Goal: Navigation & Orientation: Find specific page/section

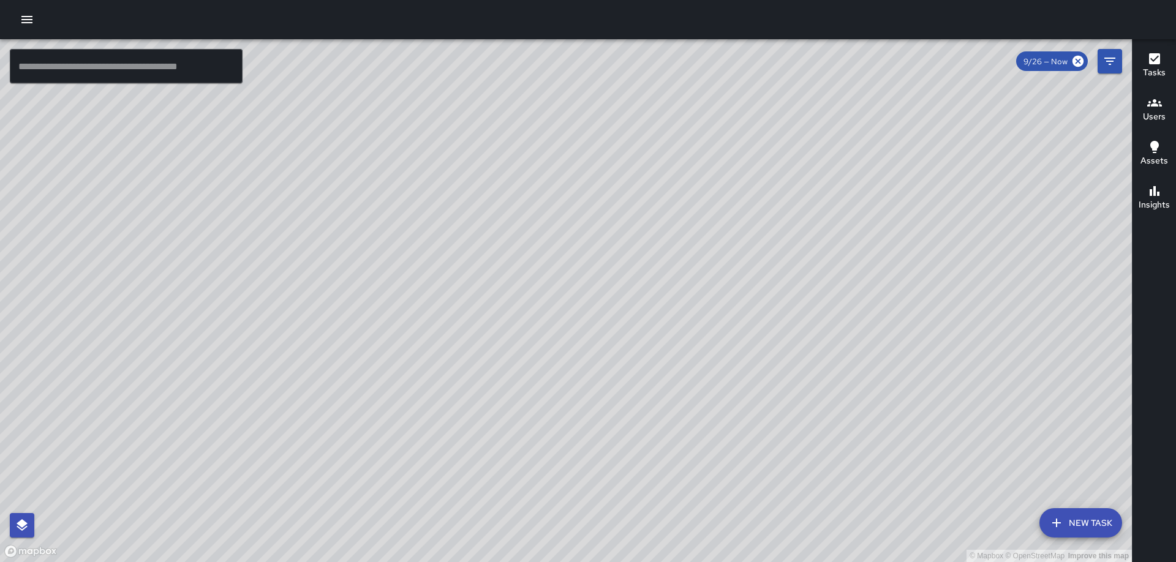
click at [621, 143] on div "© Mapbox © OpenStreetMap Improve this map" at bounding box center [566, 300] width 1132 height 523
drag, startPoint x: 628, startPoint y: 135, endPoint x: 637, endPoint y: 157, distance: 23.7
click at [637, 157] on div "© Mapbox © OpenStreetMap Improve this map" at bounding box center [566, 300] width 1132 height 523
drag, startPoint x: 637, startPoint y: 157, endPoint x: 749, endPoint y: 284, distance: 169.7
click at [749, 284] on div "© Mapbox © OpenStreetMap Improve this map" at bounding box center [566, 300] width 1132 height 523
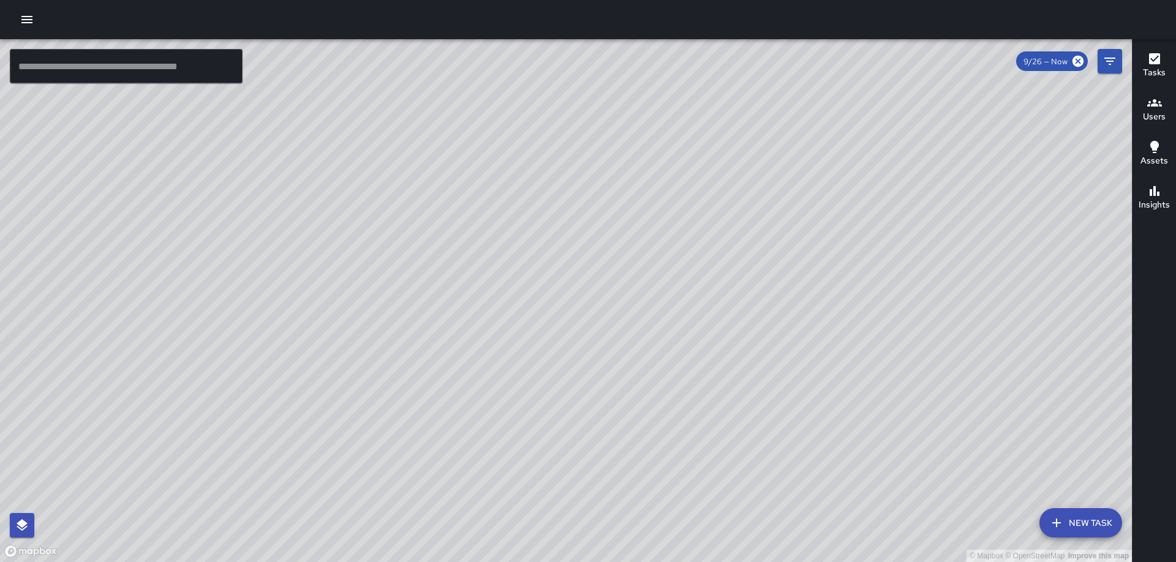
click at [749, 284] on div "© Mapbox © OpenStreetMap Improve this map" at bounding box center [566, 300] width 1132 height 523
drag, startPoint x: 749, startPoint y: 284, endPoint x: 714, endPoint y: 227, distance: 67.2
click at [714, 227] on div "© Mapbox © OpenStreetMap Improve this map" at bounding box center [566, 300] width 1132 height 523
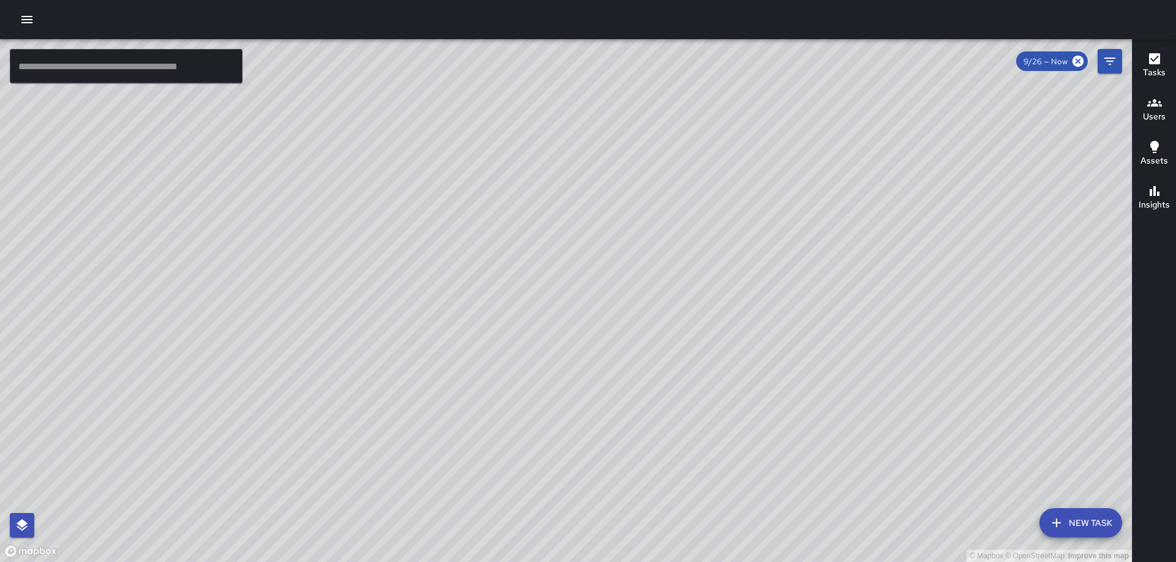
drag, startPoint x: 712, startPoint y: 262, endPoint x: 816, endPoint y: 156, distance: 148.2
click at [816, 156] on div "© Mapbox © OpenStreetMap Improve this map" at bounding box center [566, 300] width 1132 height 523
click at [1151, 113] on h6 "Users" at bounding box center [1154, 116] width 23 height 13
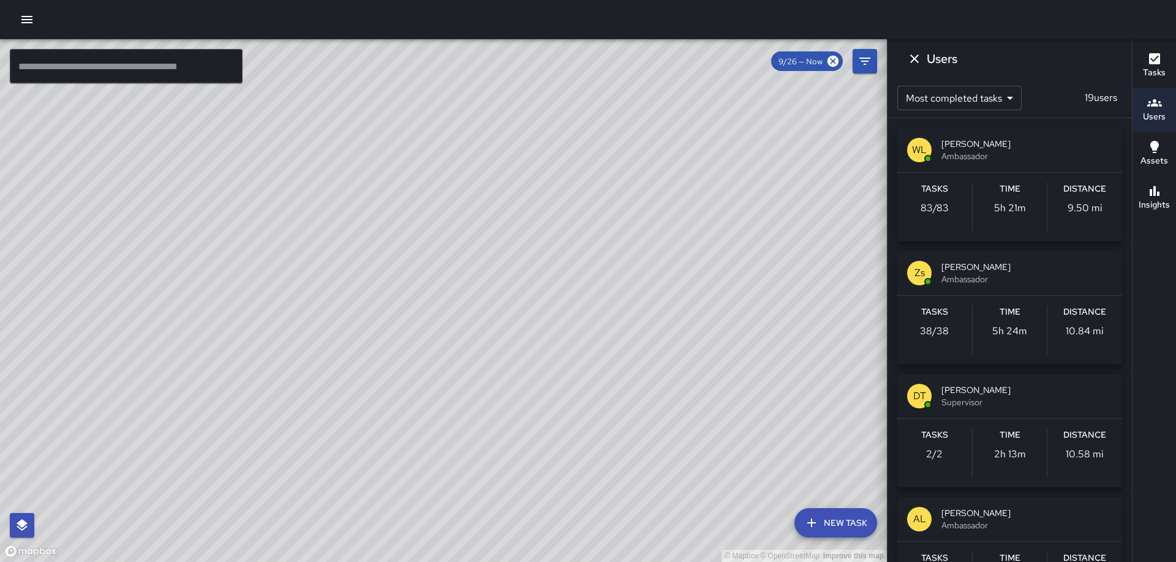
click at [980, 275] on span "Ambassador" at bounding box center [1027, 279] width 171 height 12
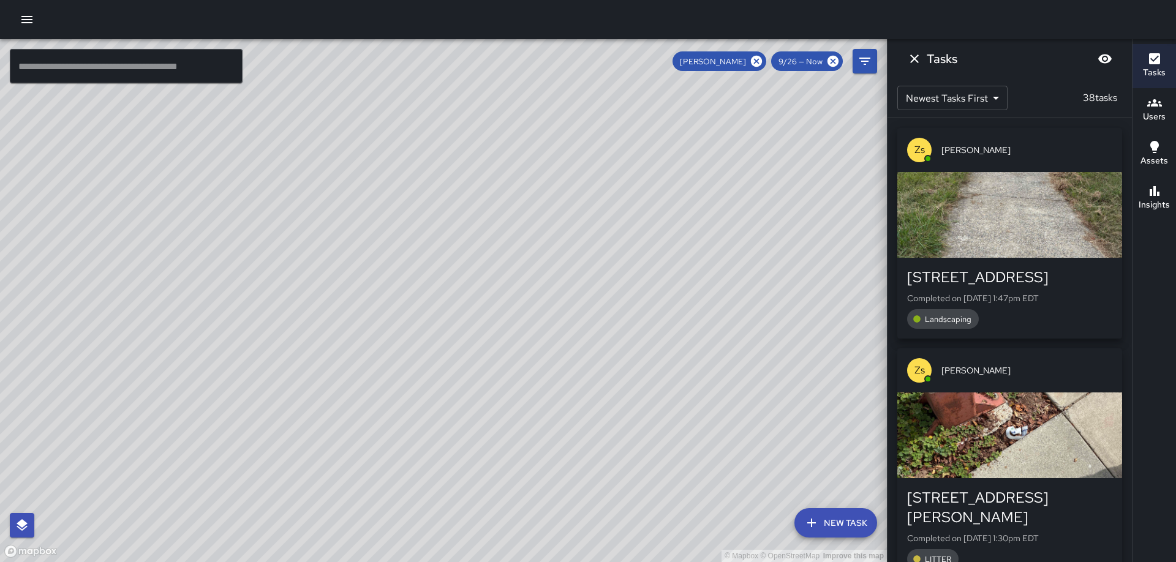
click at [1055, 258] on div "[STREET_ADDRESS] Completed on [DATE] 1:47pm EDT Landscaping" at bounding box center [1010, 298] width 225 height 81
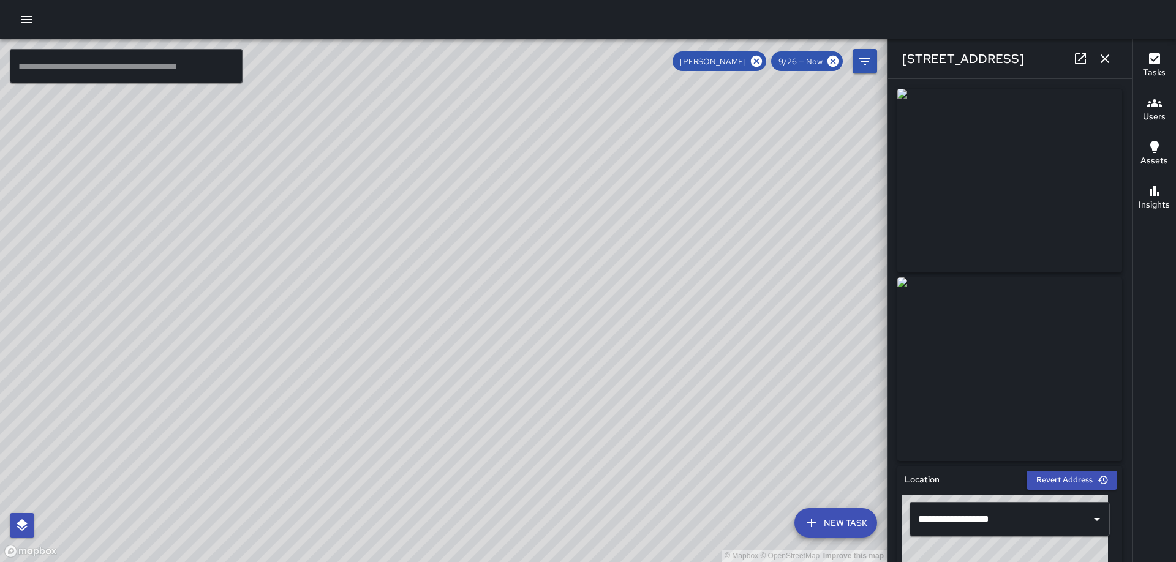
click at [1104, 58] on icon "button" at bounding box center [1105, 59] width 9 height 9
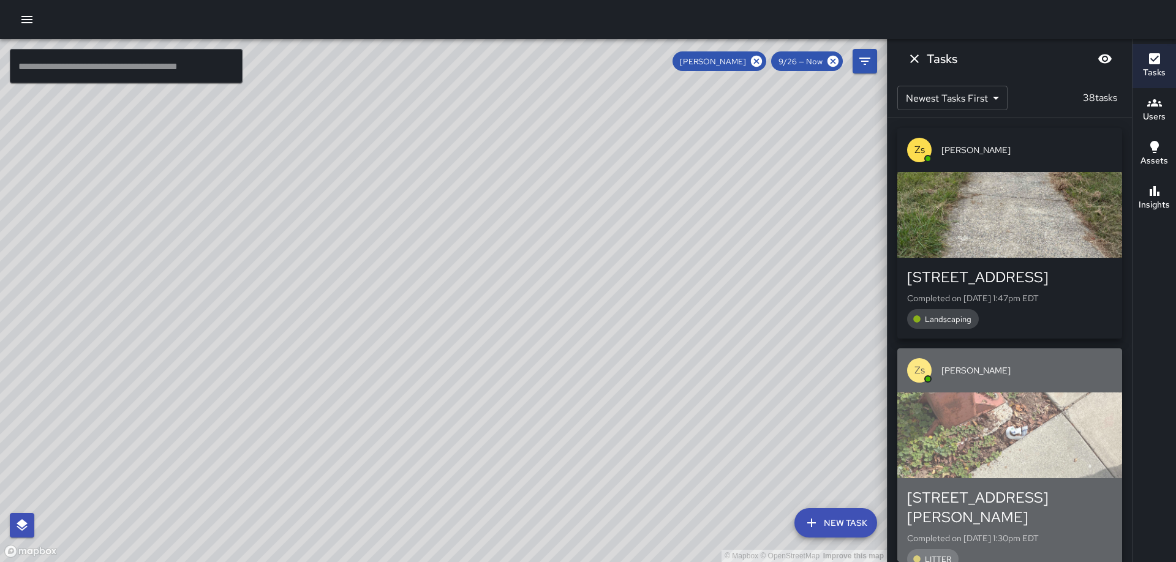
click at [1021, 452] on div "button" at bounding box center [1010, 436] width 225 height 86
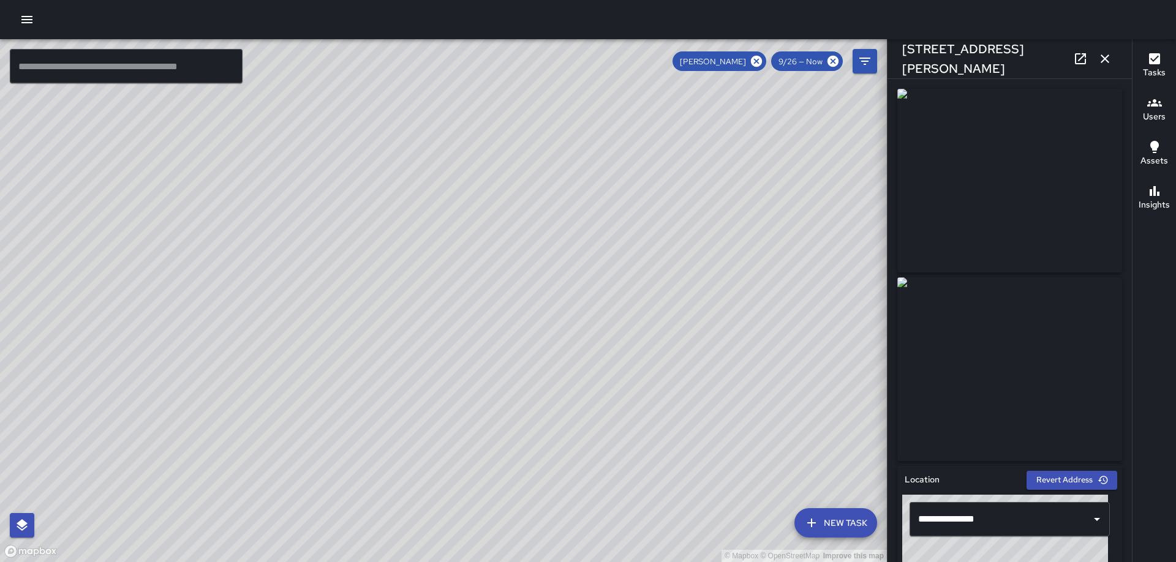
drag, startPoint x: 1050, startPoint y: 74, endPoint x: 1051, endPoint y: 67, distance: 7.4
click at [1051, 69] on div "[STREET_ADDRESS][PERSON_NAME]" at bounding box center [1010, 58] width 244 height 39
click at [1103, 59] on icon "button" at bounding box center [1105, 58] width 15 height 15
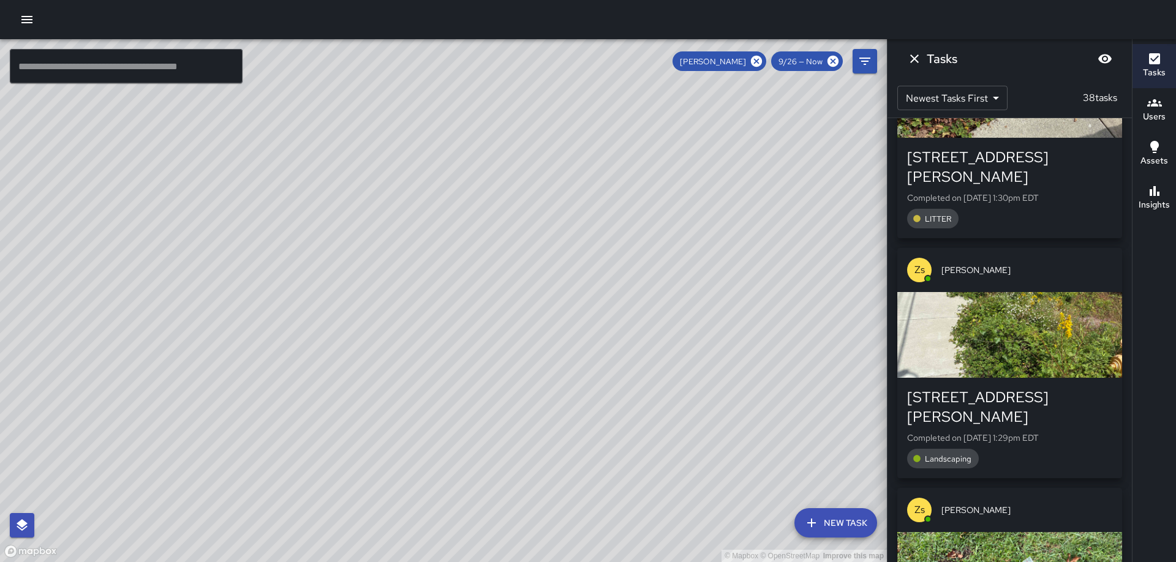
scroll to position [360, 0]
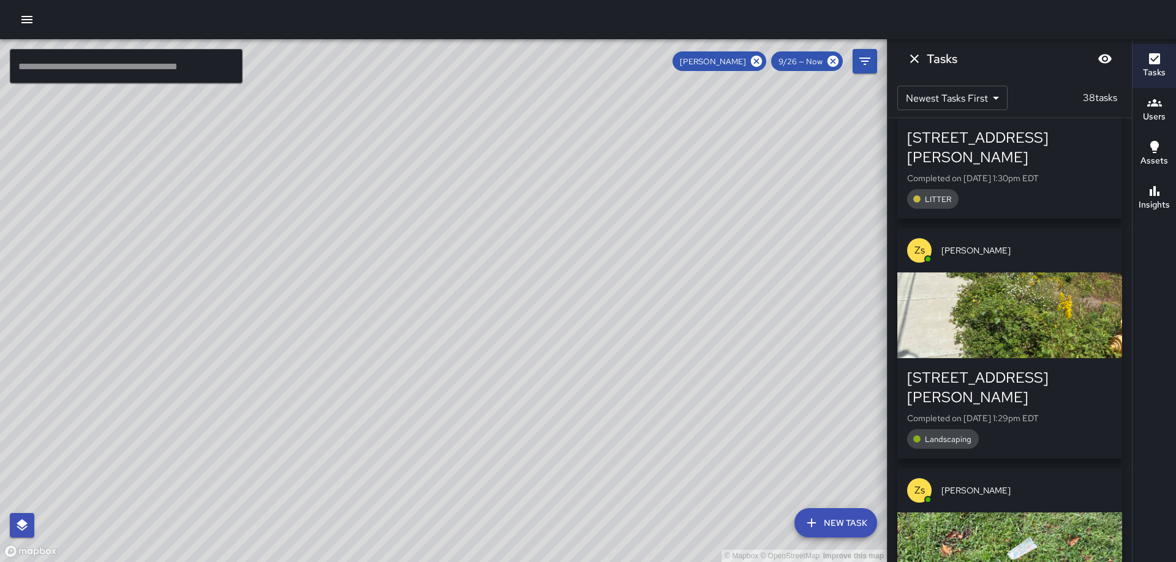
click at [1075, 282] on div "button" at bounding box center [1010, 316] width 225 height 86
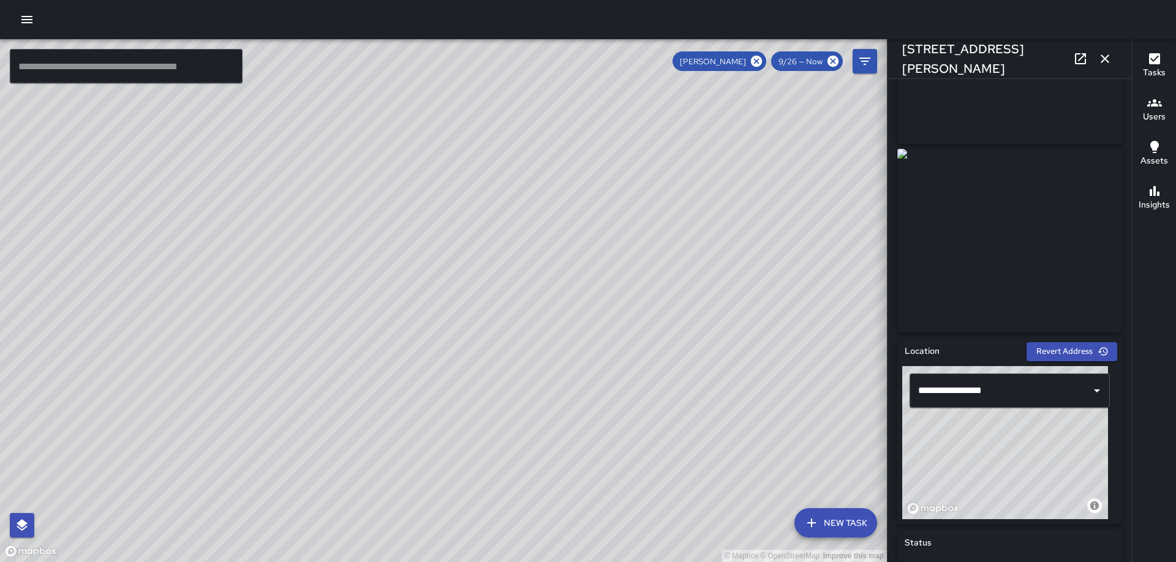
scroll to position [0, 0]
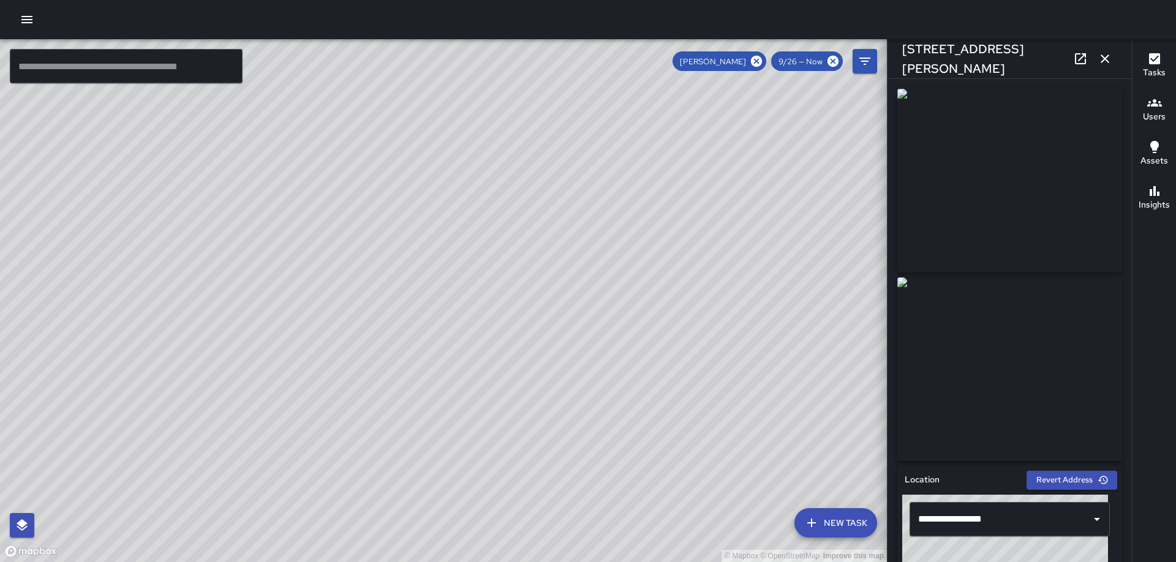
click at [1107, 57] on icon "button" at bounding box center [1105, 59] width 9 height 9
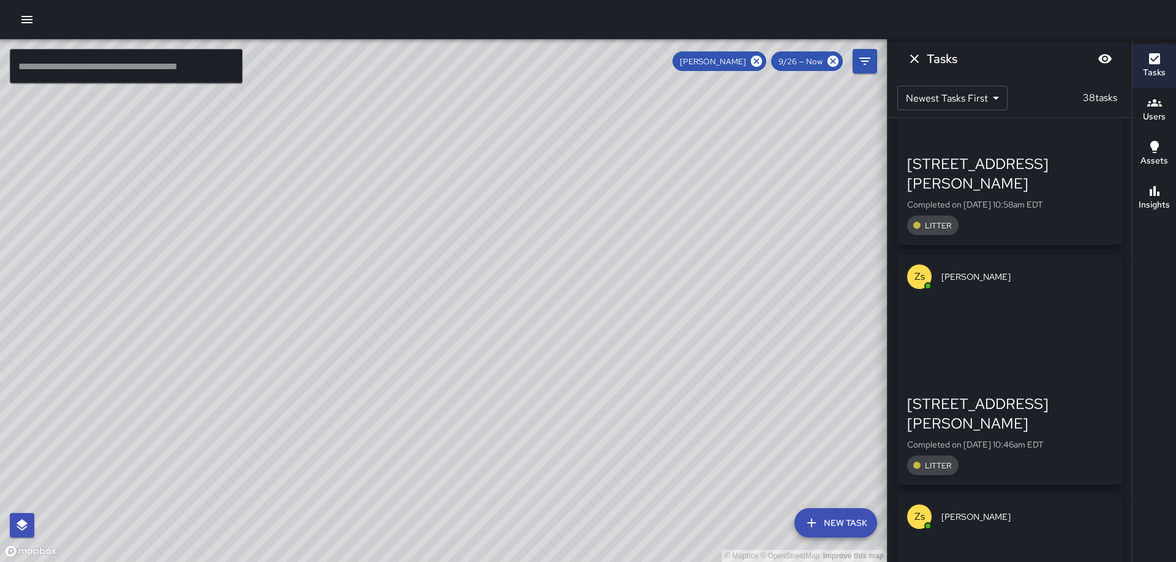
scroll to position [2087, 0]
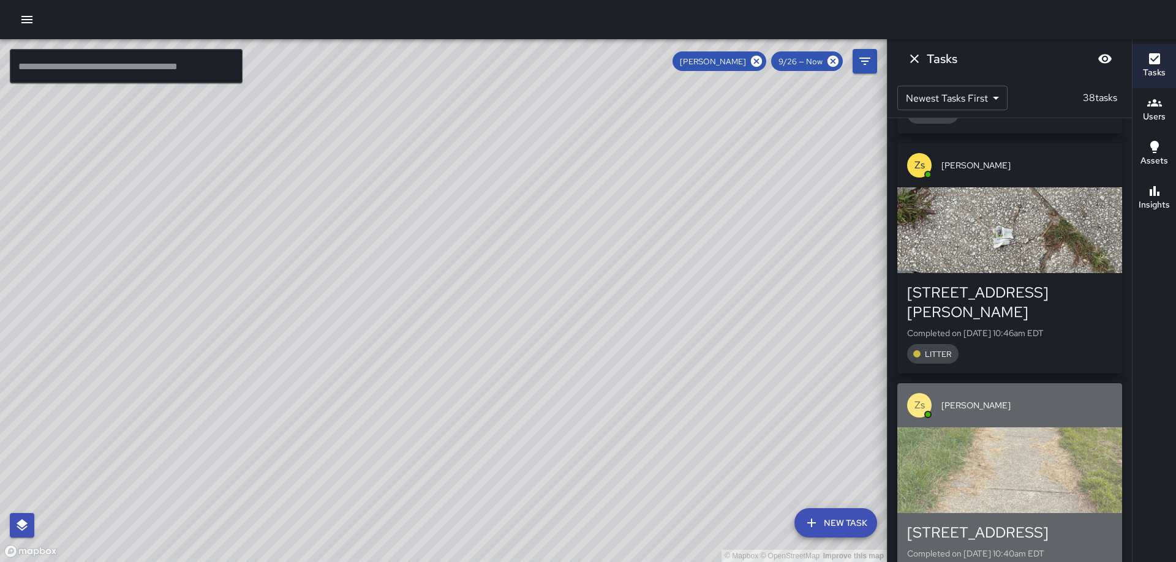
click at [1040, 428] on div "button" at bounding box center [1010, 471] width 225 height 86
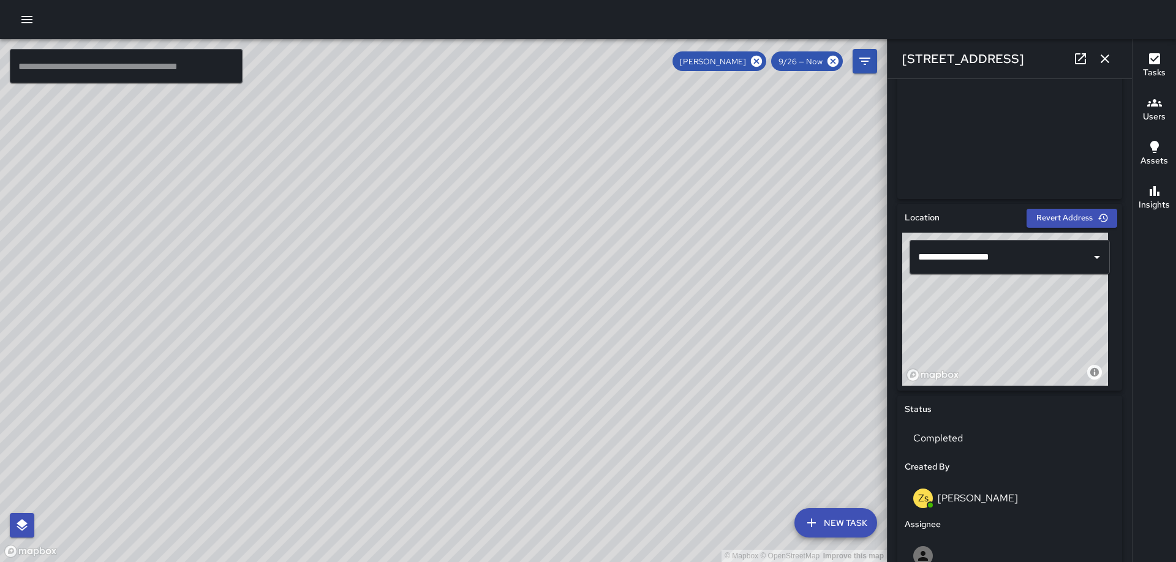
scroll to position [0, 0]
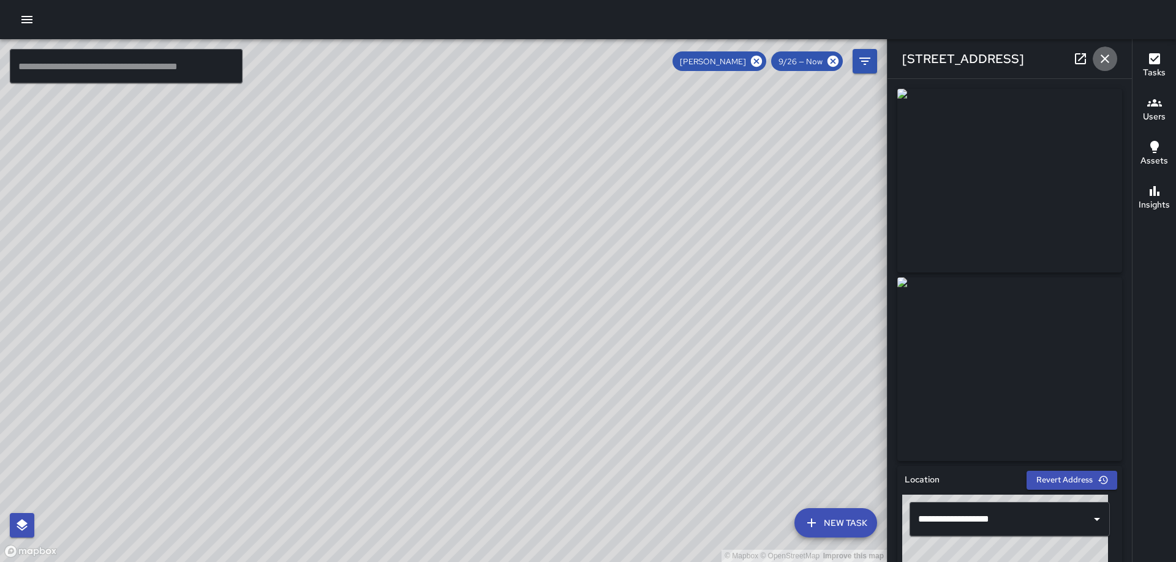
click at [1103, 59] on icon "button" at bounding box center [1105, 58] width 15 height 15
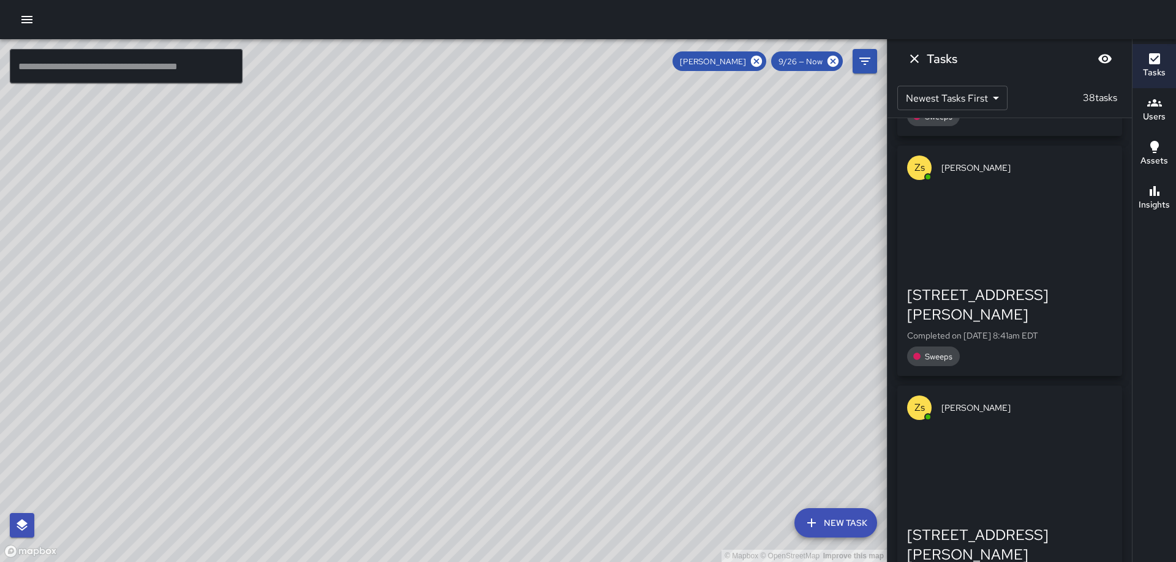
scroll to position [7756, 0]
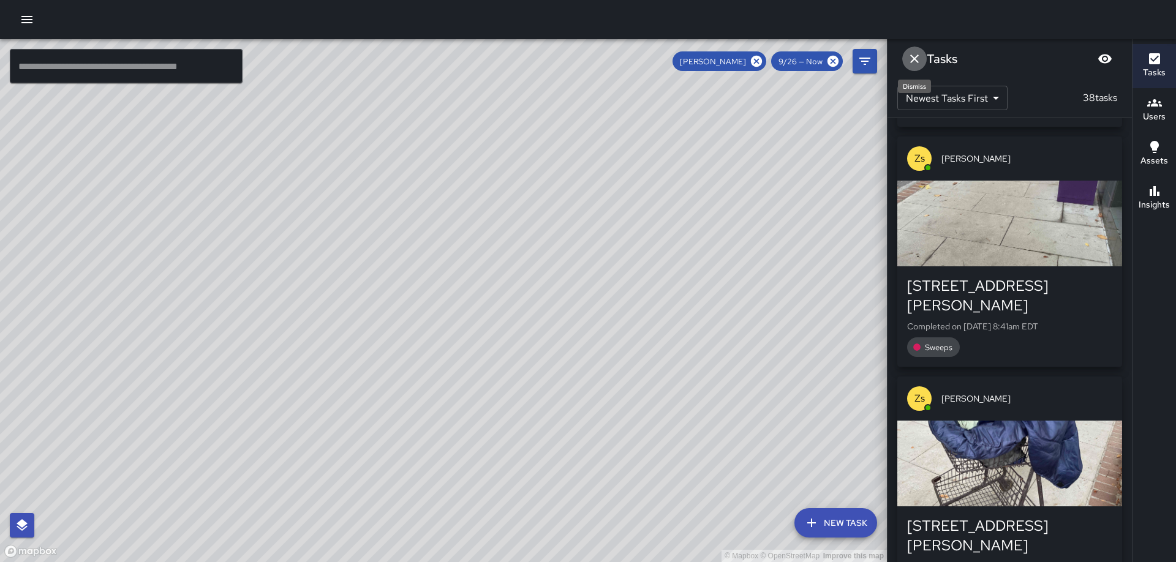
click at [913, 59] on icon "Dismiss" at bounding box center [914, 58] width 15 height 15
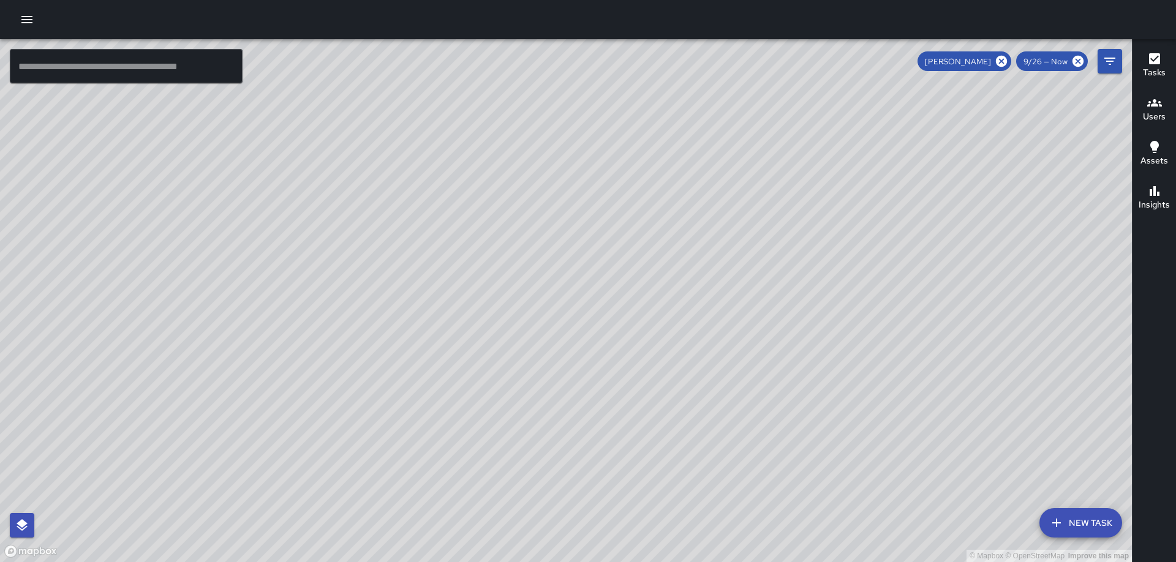
drag, startPoint x: 1054, startPoint y: 159, endPoint x: 924, endPoint y: 292, distance: 186.3
click at [924, 292] on div "© Mapbox © OpenStreetMap Improve this map" at bounding box center [566, 300] width 1132 height 523
drag, startPoint x: 924, startPoint y: 292, endPoint x: 702, endPoint y: 437, distance: 265.4
click at [708, 442] on div "© Mapbox © OpenStreetMap Improve this map" at bounding box center [566, 300] width 1132 height 523
drag, startPoint x: 838, startPoint y: 361, endPoint x: 842, endPoint y: 354, distance: 8.2
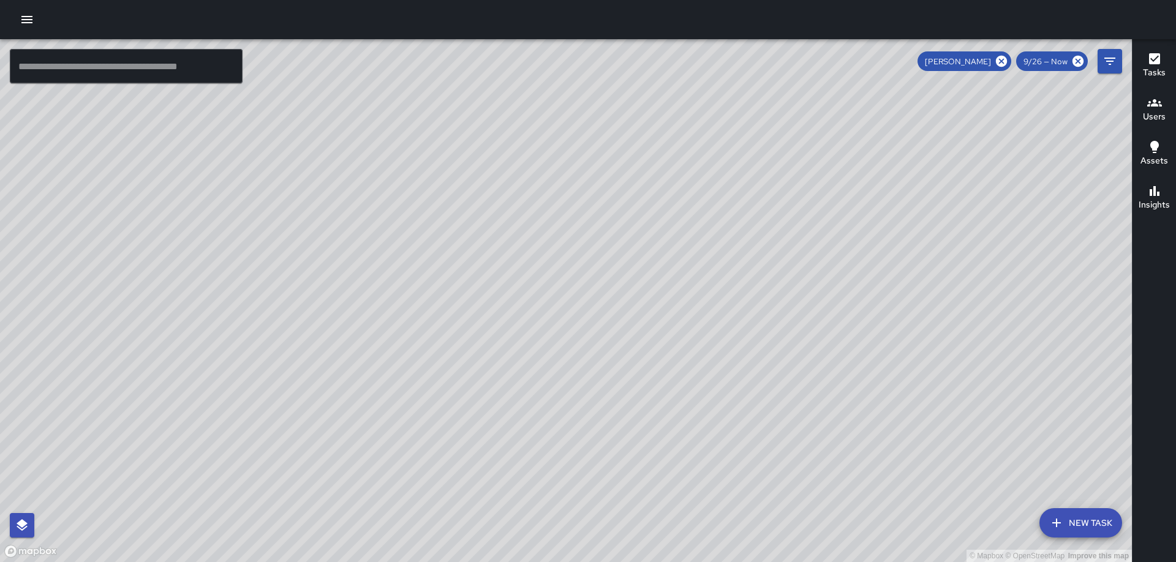
click at [842, 354] on div "© Mapbox © OpenStreetMap Improve this map" at bounding box center [566, 300] width 1132 height 523
click at [1007, 60] on icon at bounding box center [1001, 61] width 11 height 11
click at [1159, 116] on h6 "Users" at bounding box center [1154, 116] width 23 height 13
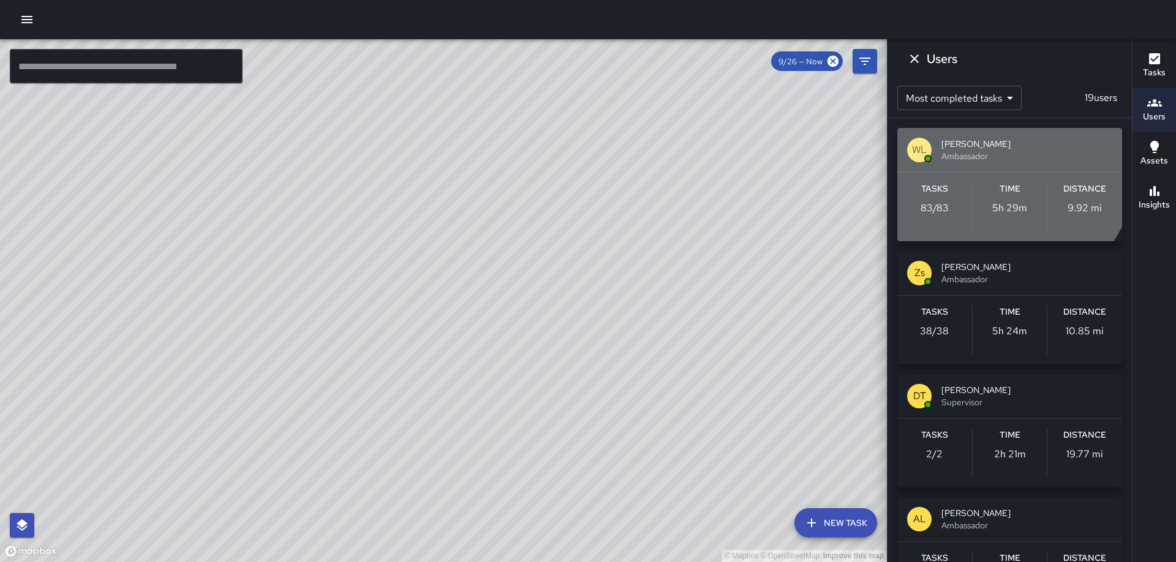
click at [965, 146] on span "[PERSON_NAME]" at bounding box center [1027, 144] width 171 height 12
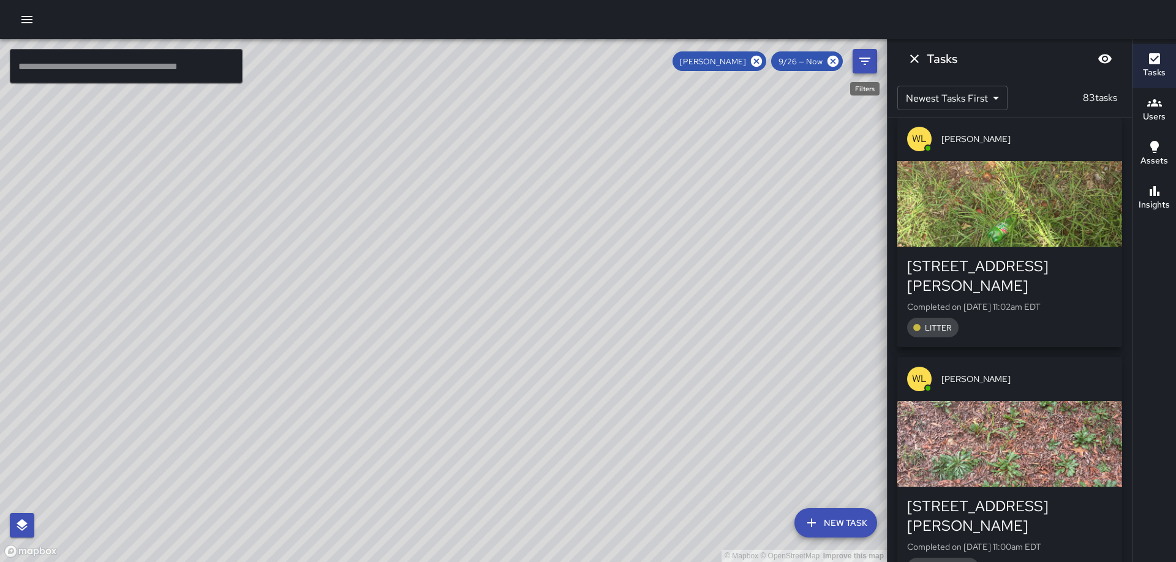
click at [866, 67] on icon "Filters" at bounding box center [865, 61] width 15 height 15
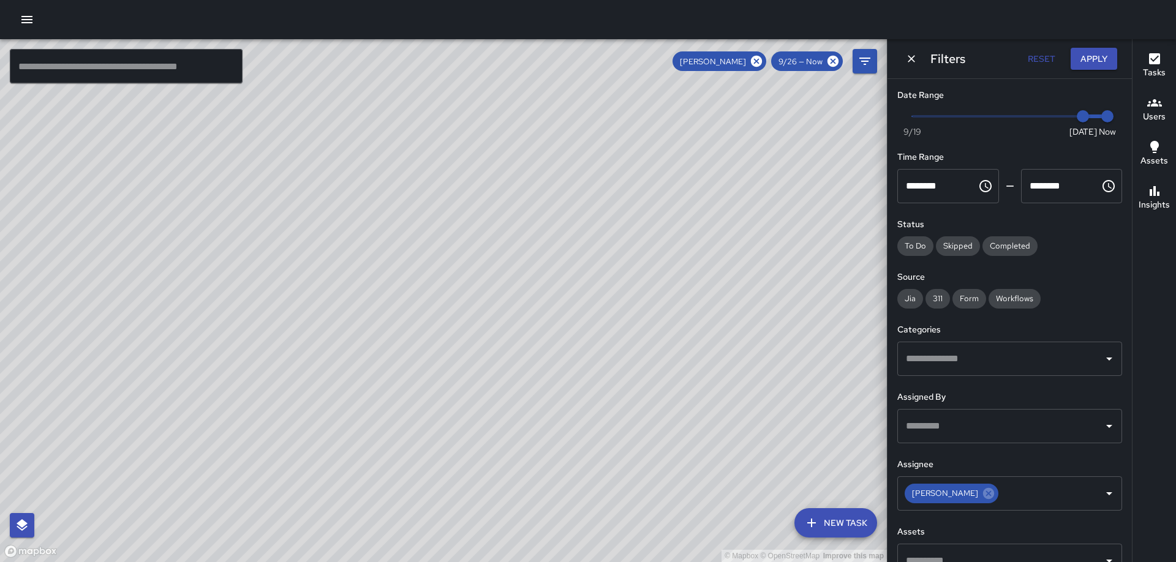
click at [982, 366] on input "text" at bounding box center [1000, 358] width 195 height 23
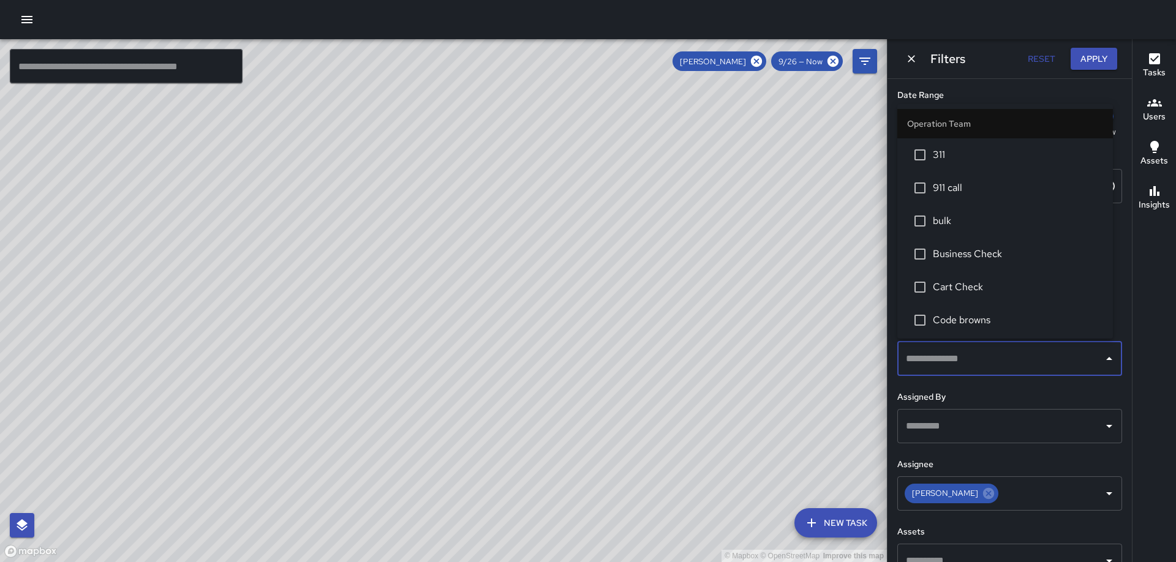
click at [945, 253] on span "Business Check" at bounding box center [1018, 254] width 170 height 15
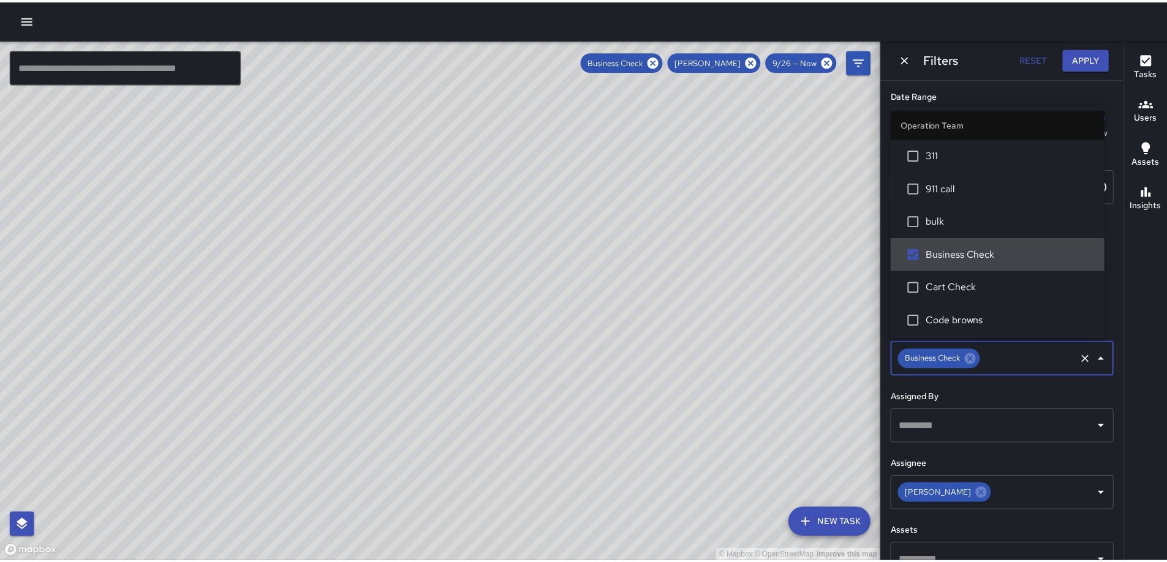
scroll to position [0, 0]
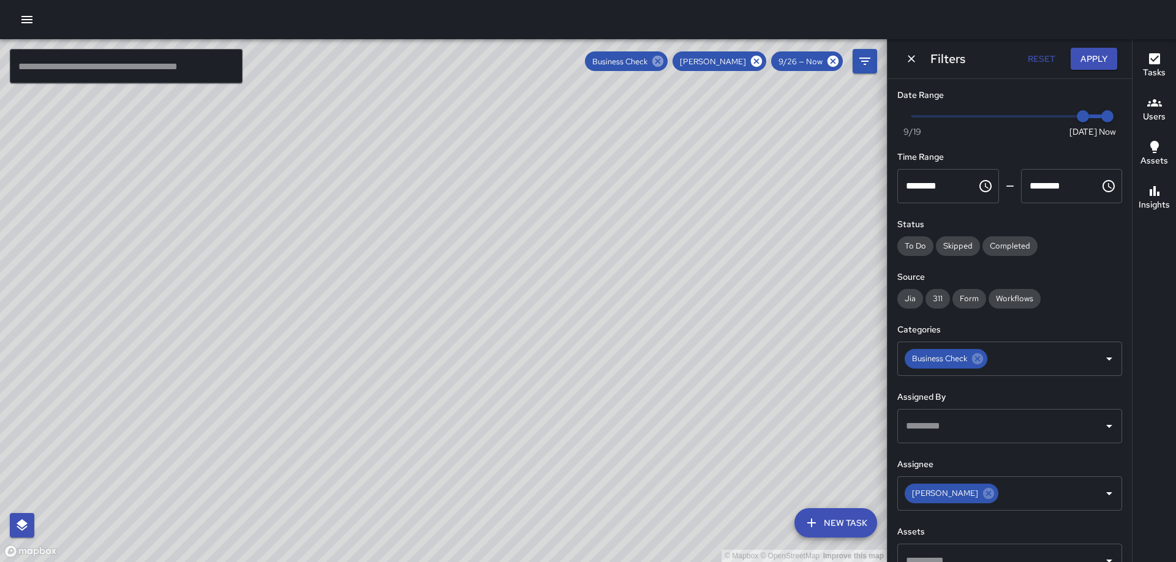
click at [664, 56] on icon at bounding box center [658, 61] width 11 height 11
click at [759, 61] on icon at bounding box center [756, 61] width 11 height 11
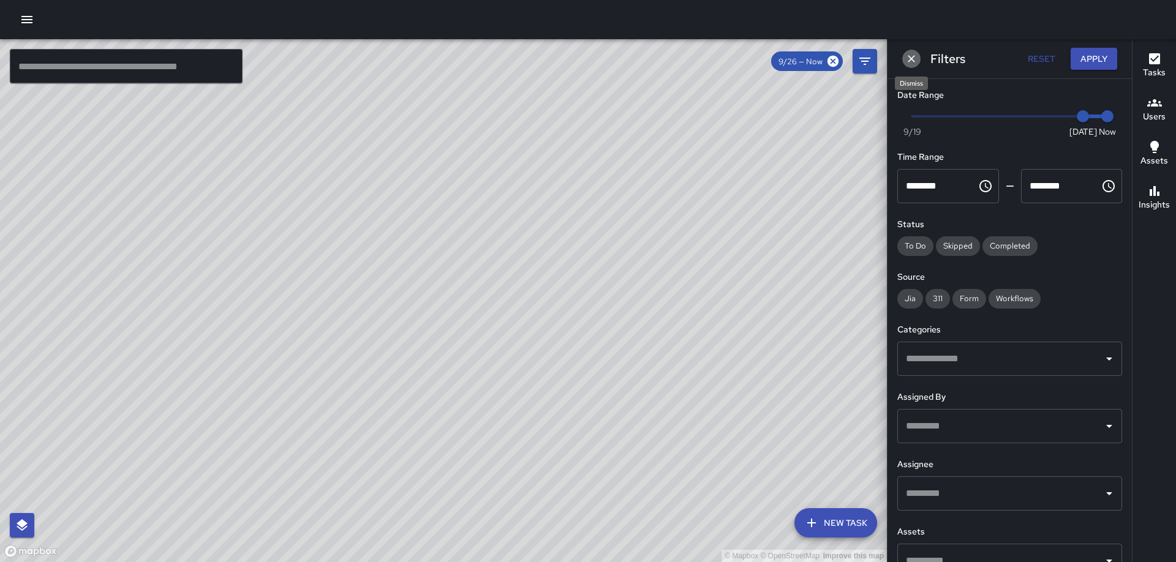
click at [912, 58] on icon "Dismiss" at bounding box center [911, 58] width 7 height 7
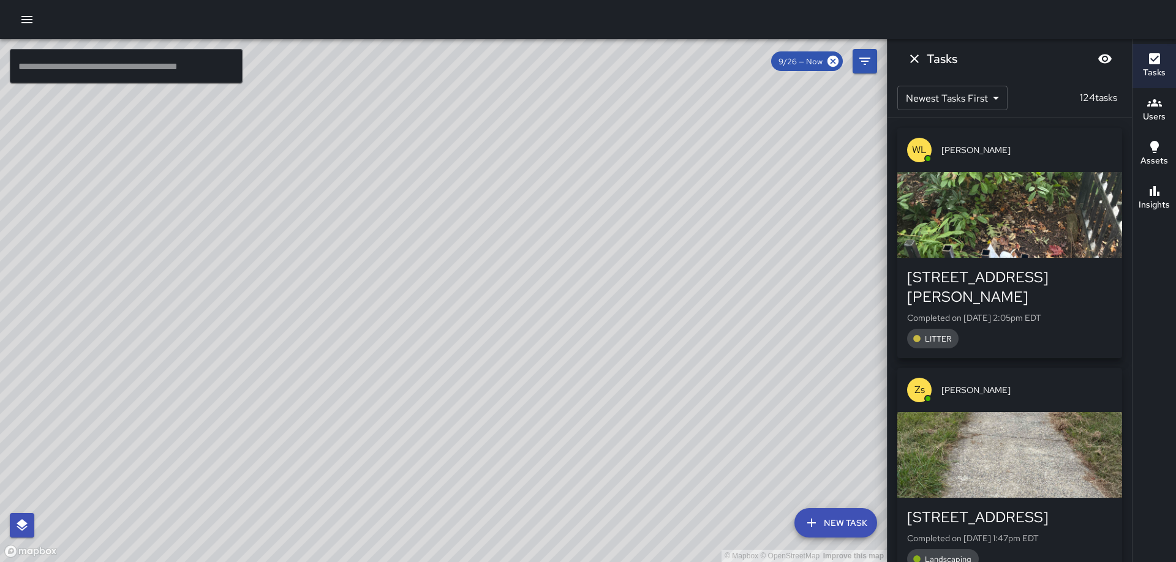
click at [912, 58] on icon "Dismiss" at bounding box center [914, 58] width 15 height 15
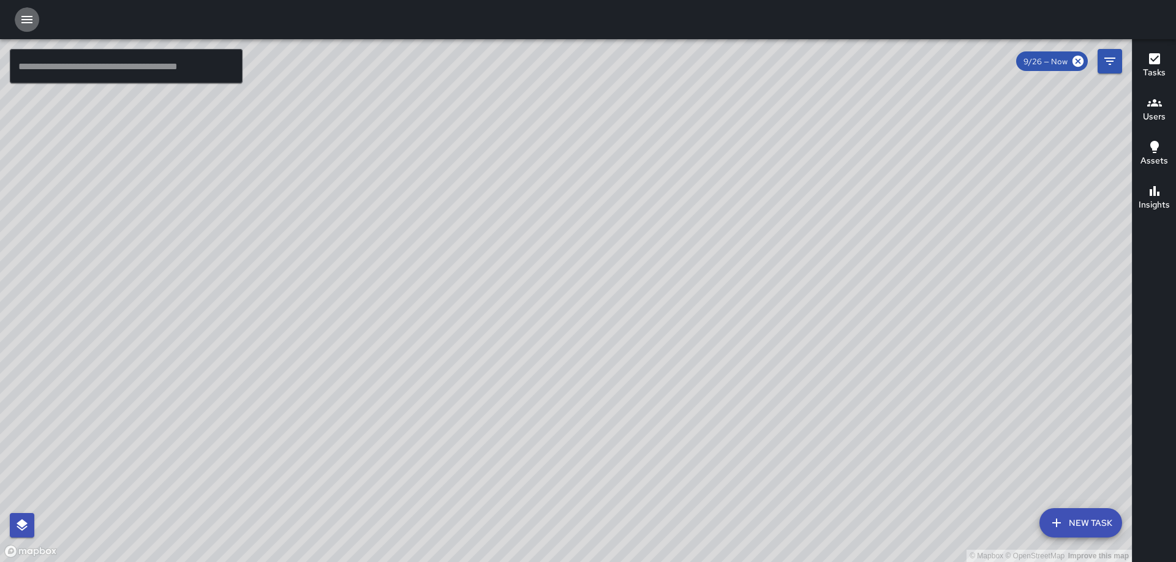
click at [31, 20] on icon "button" at bounding box center [26, 19] width 11 height 7
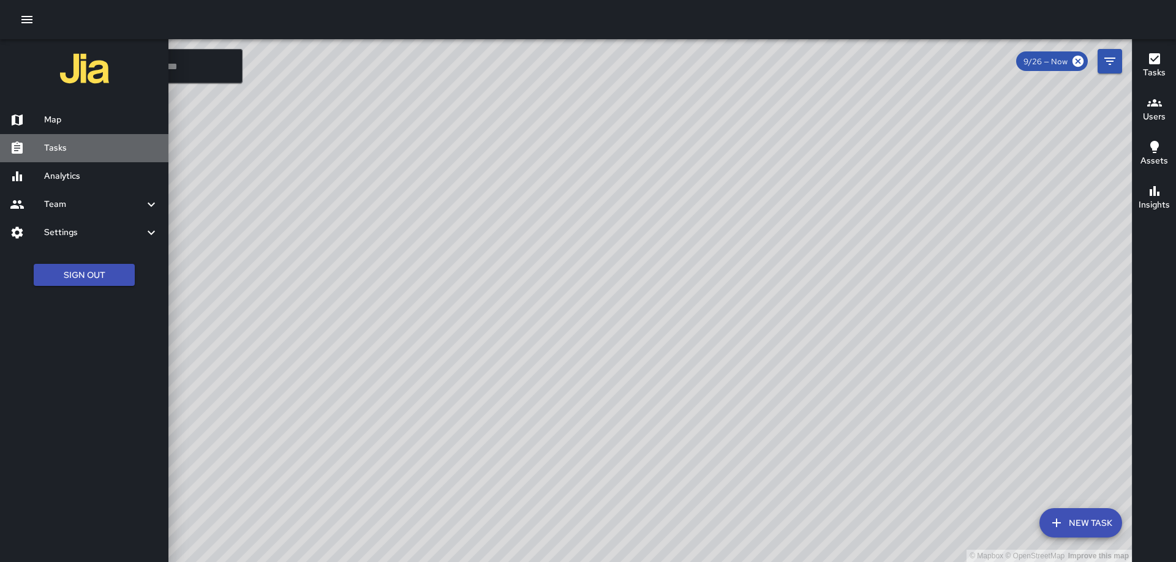
click at [96, 142] on h6 "Tasks" at bounding box center [101, 148] width 115 height 13
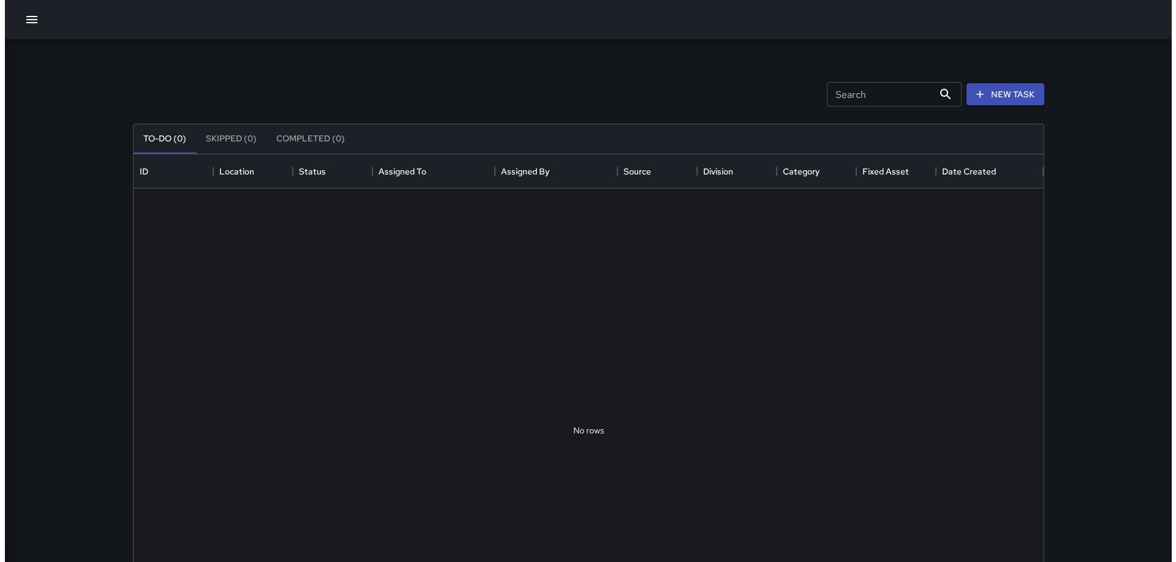
scroll to position [510, 901]
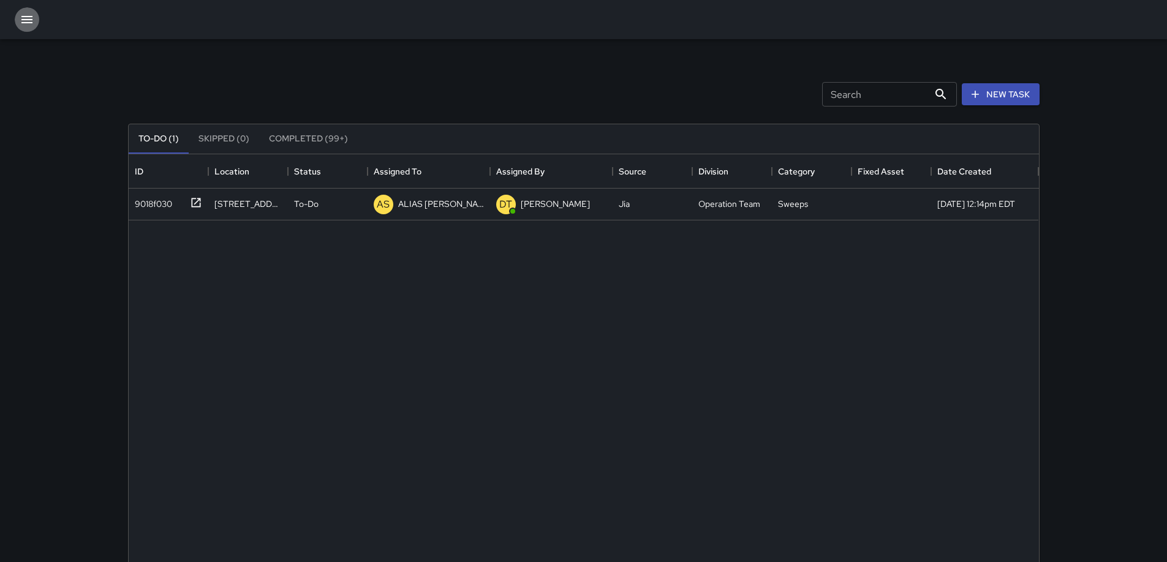
click at [26, 21] on icon "button" at bounding box center [27, 19] width 15 height 15
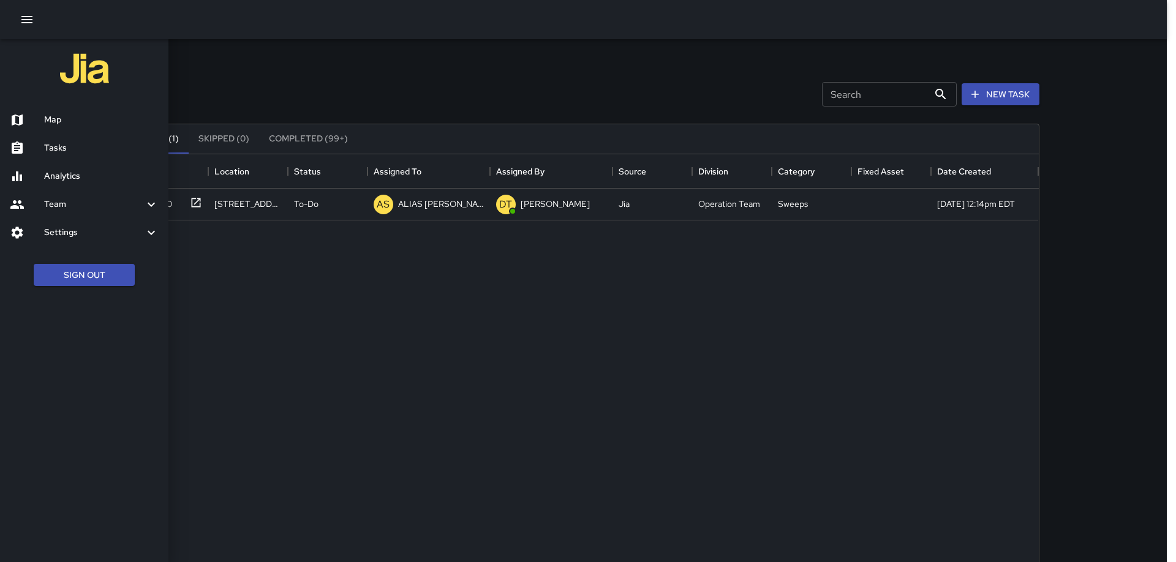
click at [72, 205] on h6 "Team" at bounding box center [94, 204] width 100 height 13
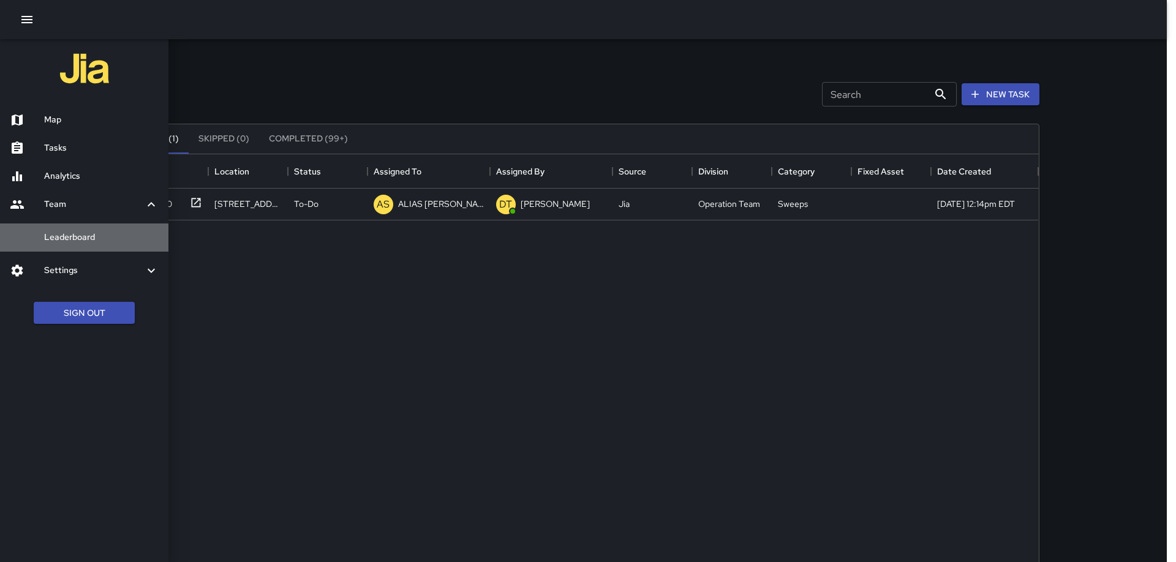
click at [93, 238] on h6 "Leaderboard" at bounding box center [101, 237] width 115 height 13
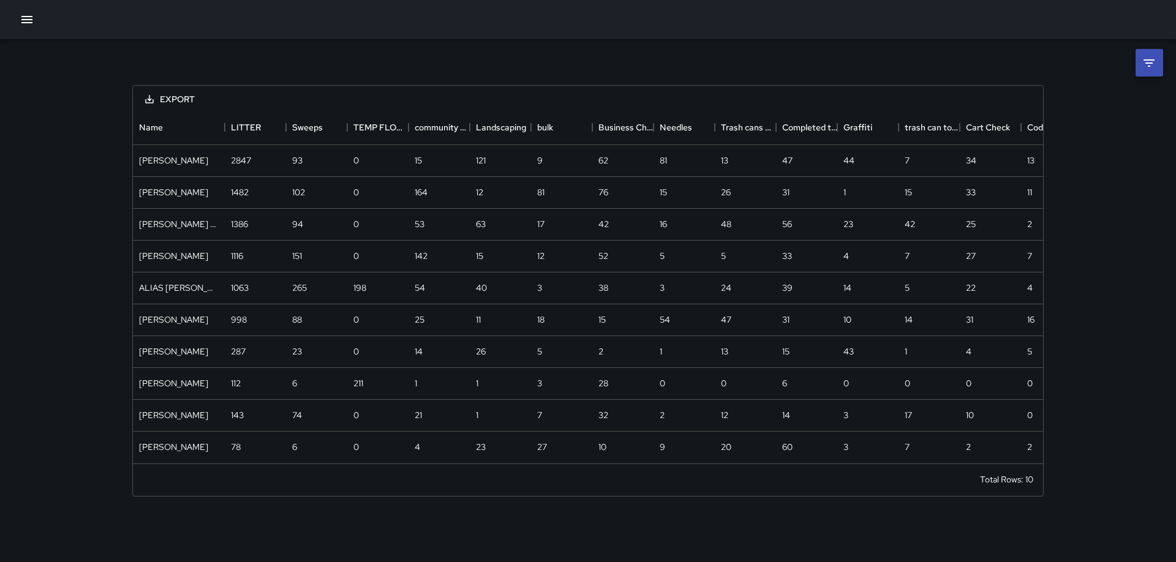
scroll to position [353, 901]
click at [28, 26] on icon "button" at bounding box center [27, 19] width 15 height 15
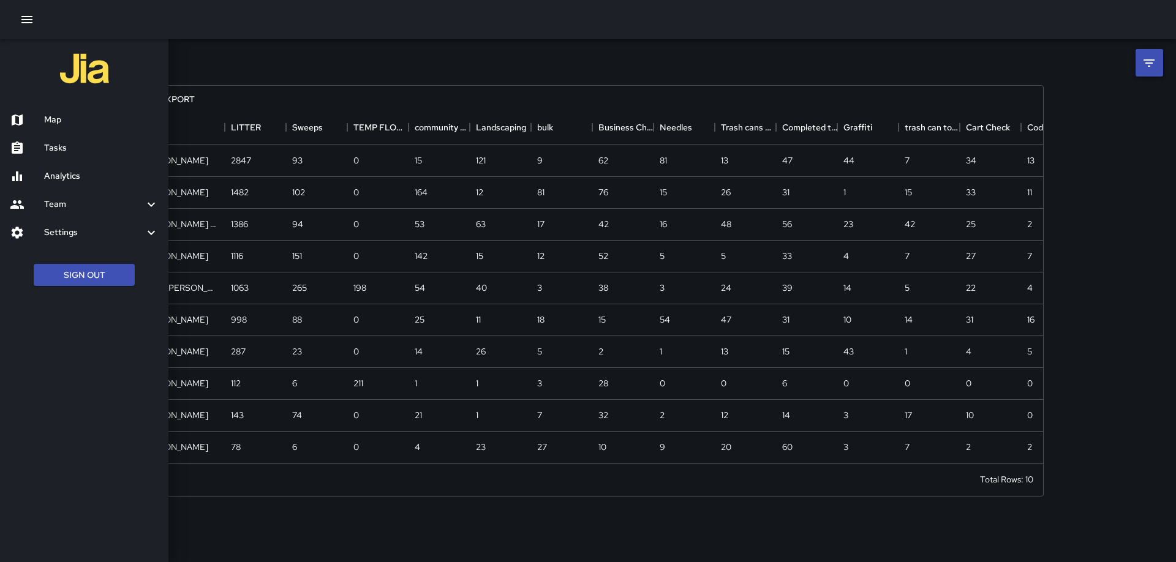
click at [58, 119] on h6 "Map" at bounding box center [101, 119] width 115 height 13
